Goal: Information Seeking & Learning: Learn about a topic

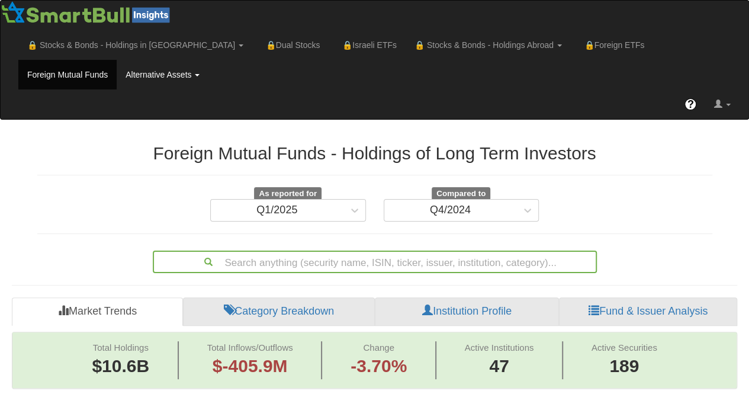
click at [91, 60] on link "Alternative Assets" at bounding box center [135, 45] width 234 height 30
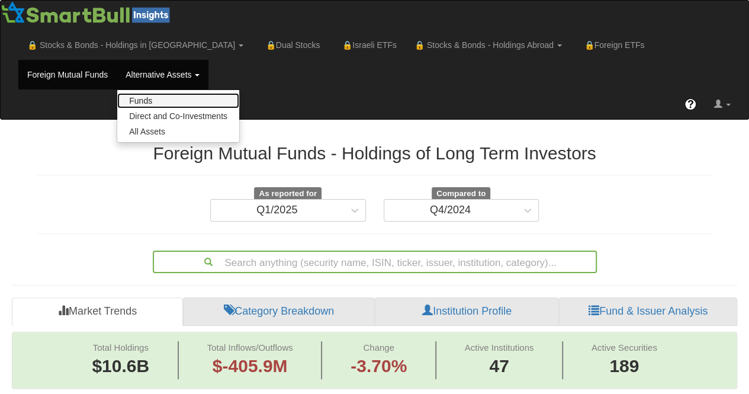
click at [117, 99] on link "Funds" at bounding box center [178, 100] width 122 height 15
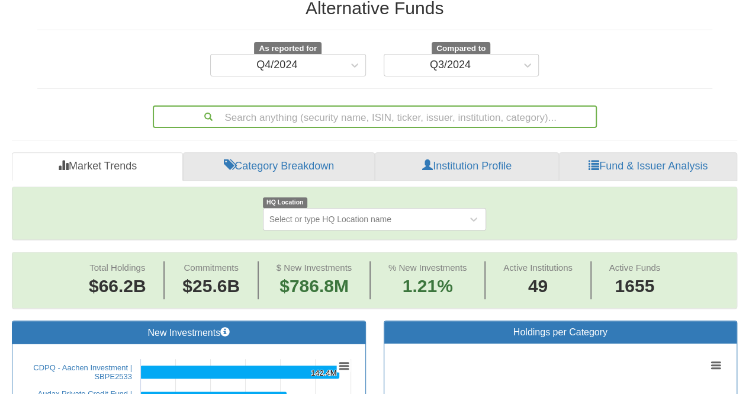
scroll to position [146, 0]
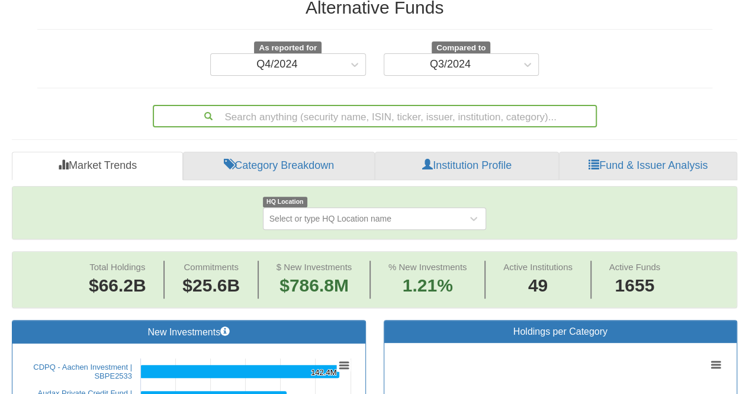
click at [91, 90] on div "Alternative Funds As reported for Q4/2024 Compared to Q3/2024 Search anything (…" at bounding box center [374, 57] width 693 height 142
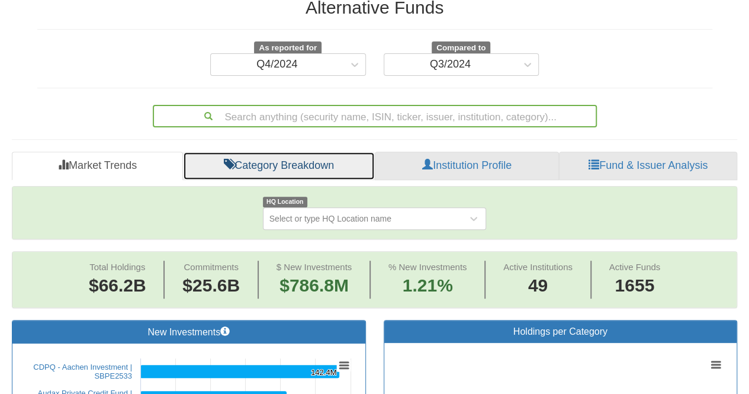
click at [304, 162] on link "Category Breakdown" at bounding box center [279, 166] width 192 height 28
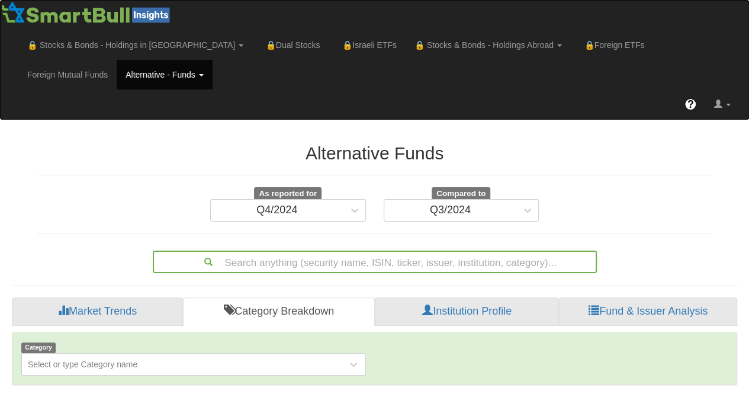
click at [117, 72] on link "Alternative - Funds" at bounding box center [164, 75] width 95 height 30
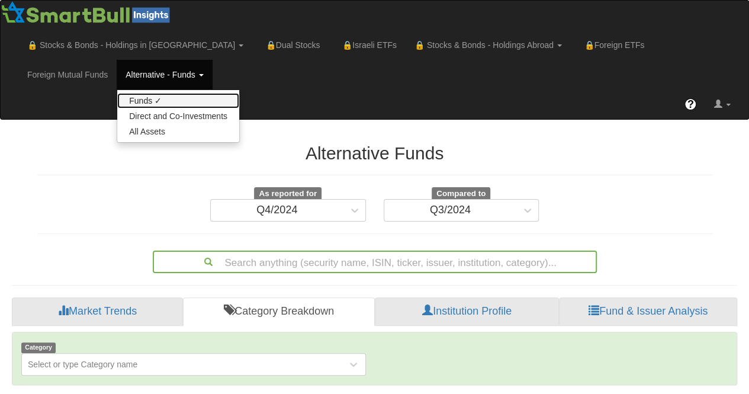
click at [117, 98] on link "Funds ✓" at bounding box center [178, 100] width 122 height 15
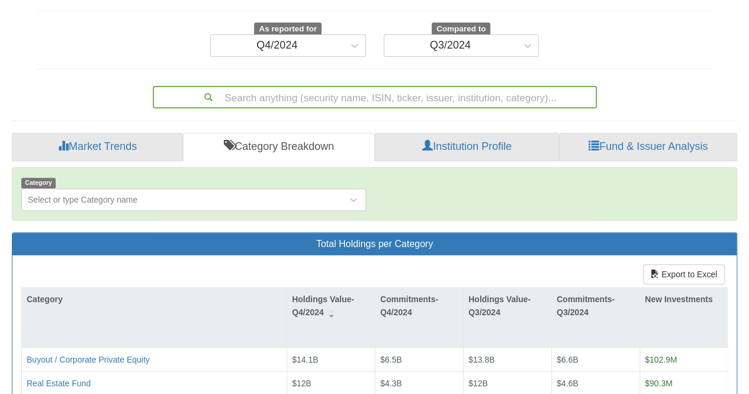
scroll to position [167, 0]
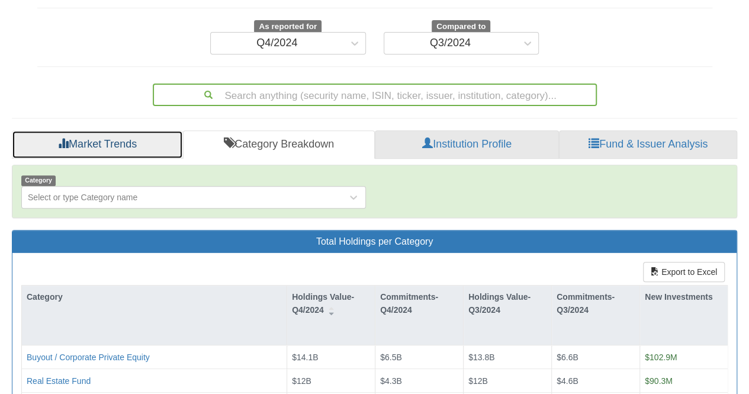
click at [125, 150] on link "Market Trends" at bounding box center [97, 144] width 171 height 28
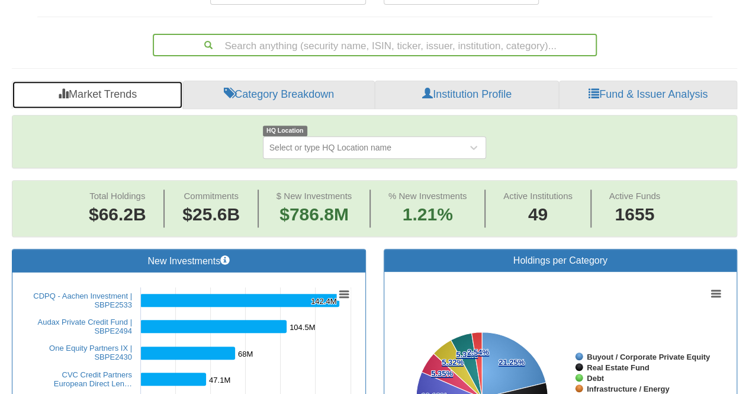
scroll to position [217, 0]
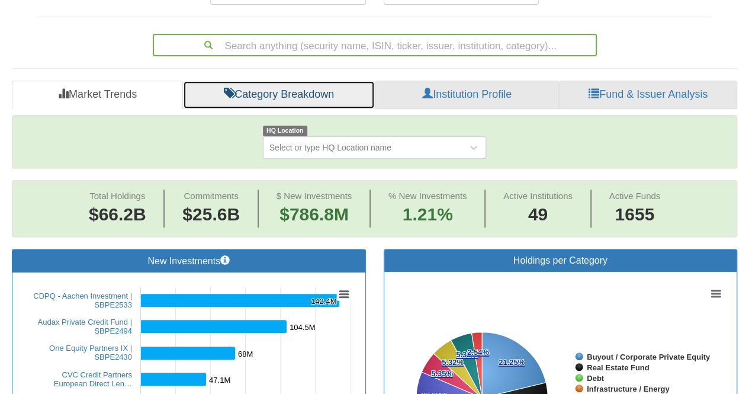
click at [296, 96] on link "Category Breakdown" at bounding box center [279, 95] width 192 height 28
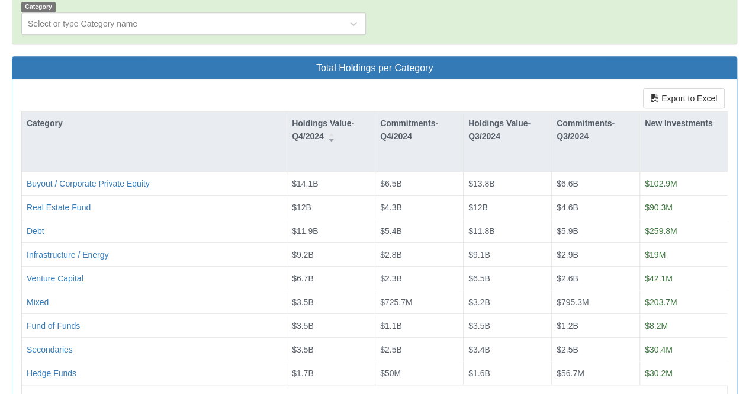
scroll to position [342, 0]
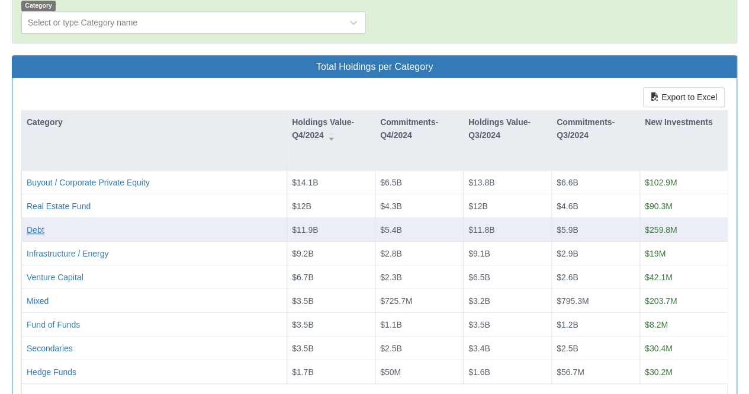
click at [35, 229] on div "Debt" at bounding box center [36, 230] width 18 height 12
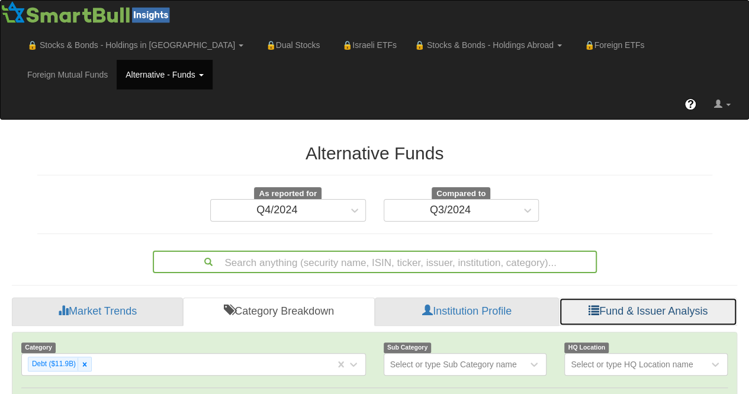
click at [654, 306] on link "Fund & Issuer Analysis" at bounding box center [648, 311] width 178 height 28
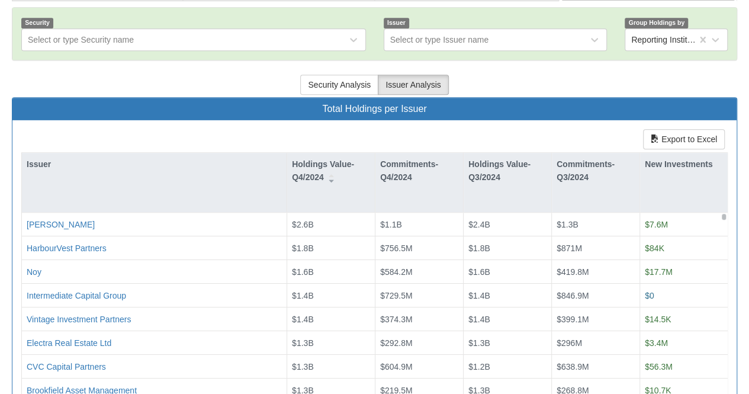
scroll to position [326, 0]
